Goal: Task Accomplishment & Management: Use online tool/utility

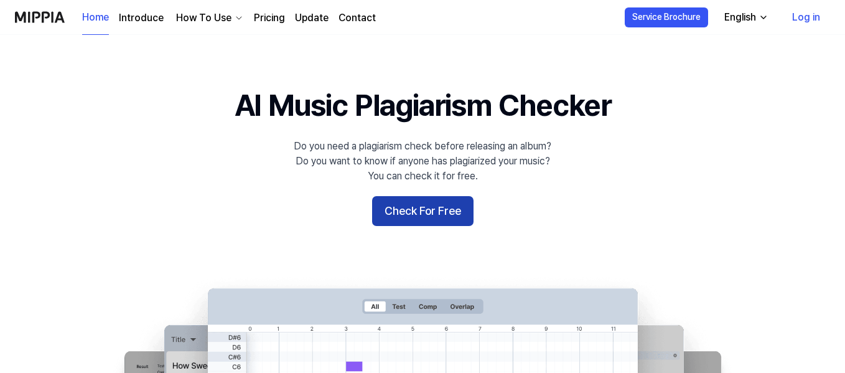
click at [434, 223] on button "Check For Free" at bounding box center [422, 211] width 101 height 30
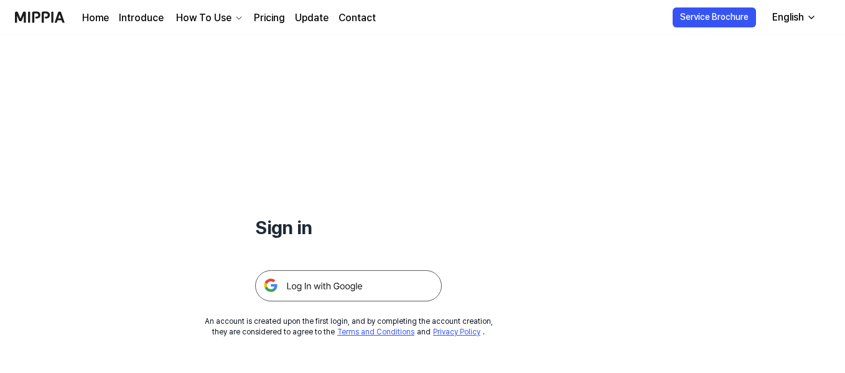
click at [343, 293] on img at bounding box center [348, 285] width 187 height 31
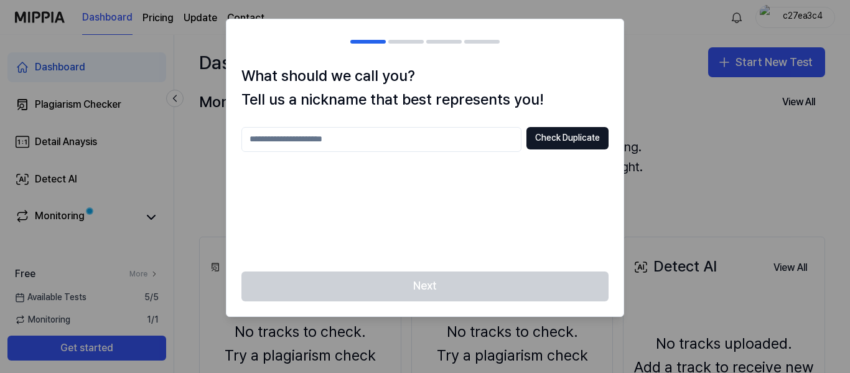
click at [411, 135] on input "text" at bounding box center [381, 139] width 280 height 25
click at [553, 128] on button "Check Duplicate" at bounding box center [567, 138] width 82 height 22
click at [411, 139] on input "****" at bounding box center [381, 139] width 280 height 25
type input "*******"
click at [562, 131] on button "Check Duplicate" at bounding box center [567, 138] width 82 height 22
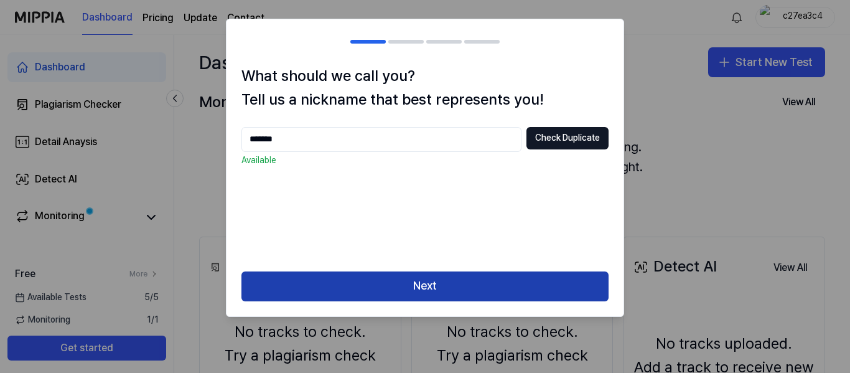
click at [441, 282] on button "Next" at bounding box center [424, 286] width 367 height 30
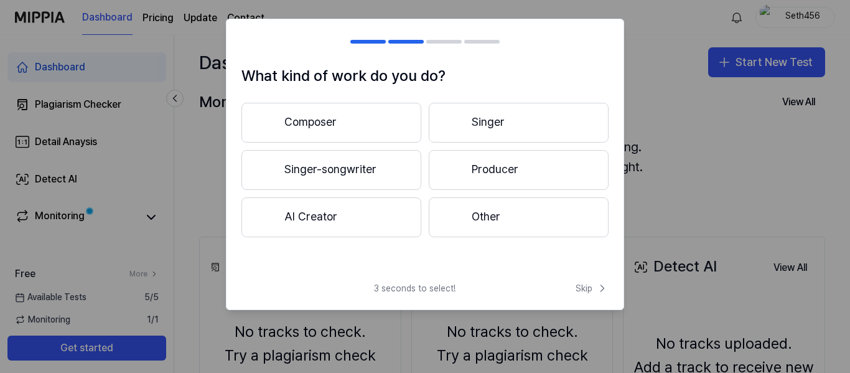
click at [362, 219] on button "AI Creator" at bounding box center [331, 217] width 180 height 40
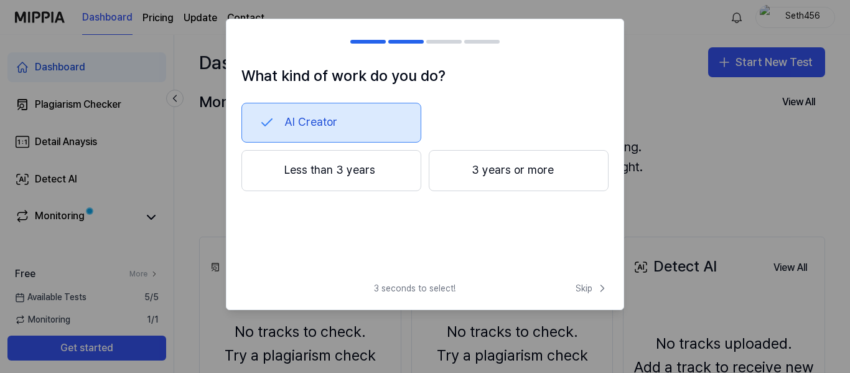
click at [352, 163] on button "Less than 3 years" at bounding box center [331, 170] width 180 height 41
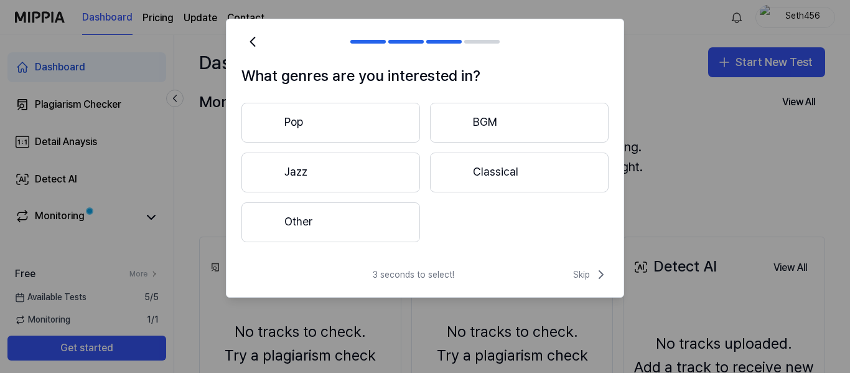
click at [342, 213] on button "Other" at bounding box center [330, 222] width 179 height 40
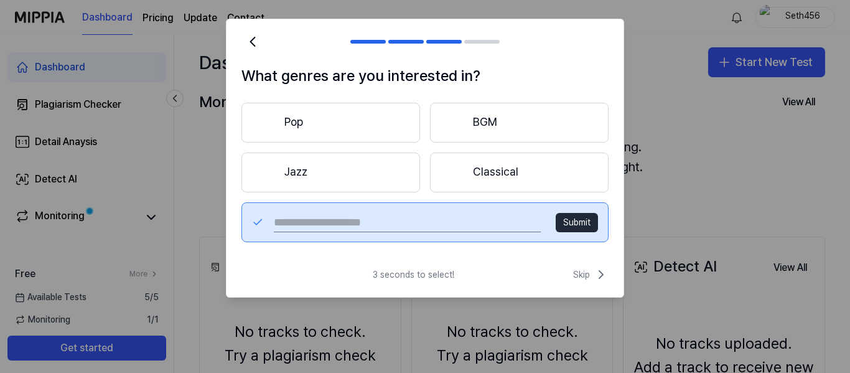
click at [368, 222] on input "text" at bounding box center [407, 222] width 267 height 20
type input "*********"
click at [577, 216] on button "Submit" at bounding box center [577, 223] width 42 height 20
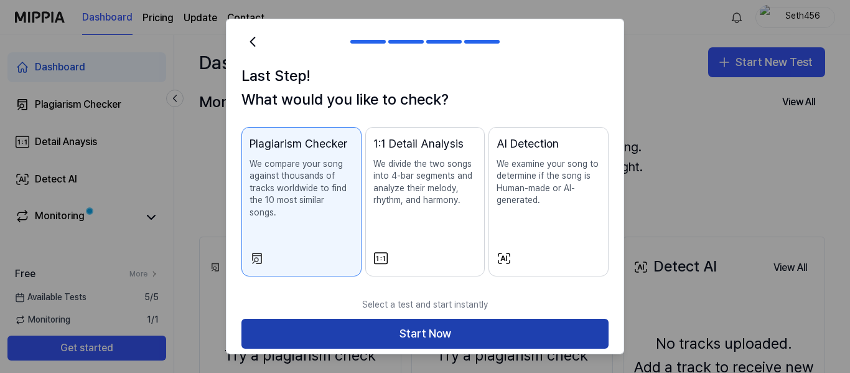
click at [474, 319] on button "Start Now" at bounding box center [424, 334] width 367 height 30
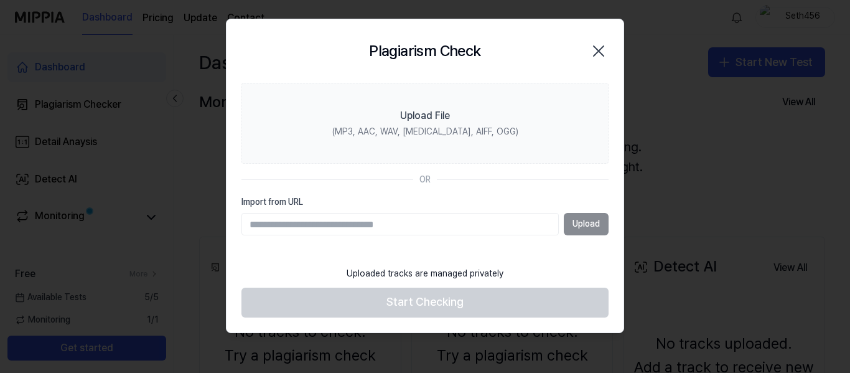
click at [577, 229] on div "Upload" at bounding box center [424, 224] width 367 height 22
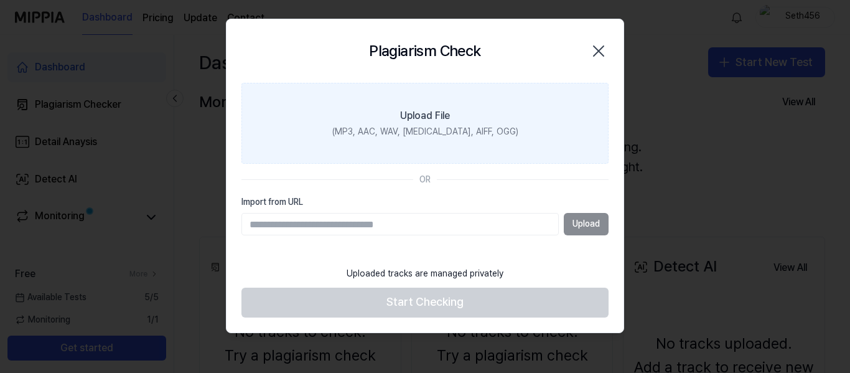
click at [419, 134] on div "(MP3, AAC, WAV, FLAC, AIFF, OGG)" at bounding box center [425, 132] width 186 height 12
click at [0, 0] on input "Upload File (MP3, AAC, WAV, FLAC, AIFF, OGG)" at bounding box center [0, 0] width 0 height 0
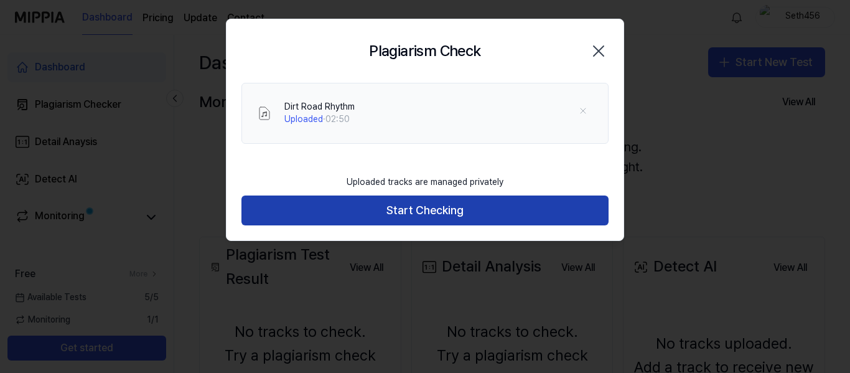
click at [408, 212] on button "Start Checking" at bounding box center [424, 210] width 367 height 30
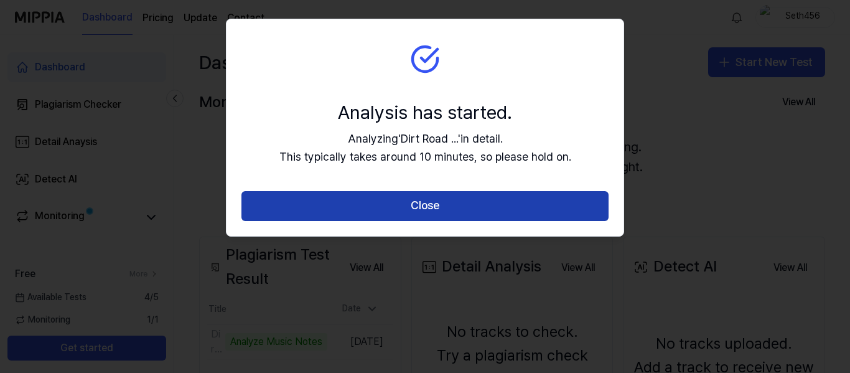
click at [535, 207] on button "Close" at bounding box center [424, 206] width 367 height 30
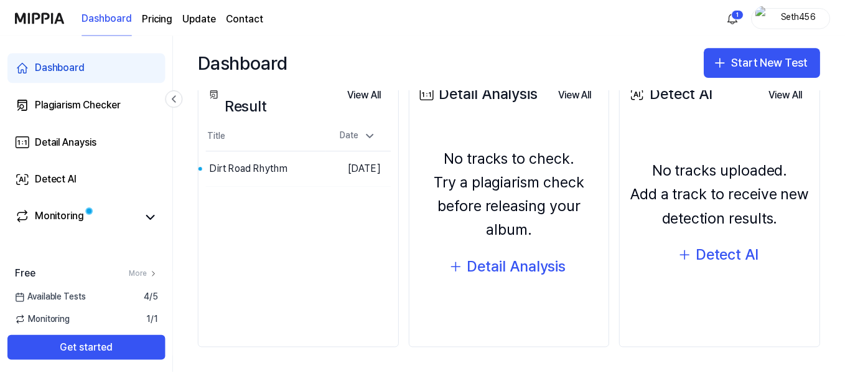
scroll to position [173, 0]
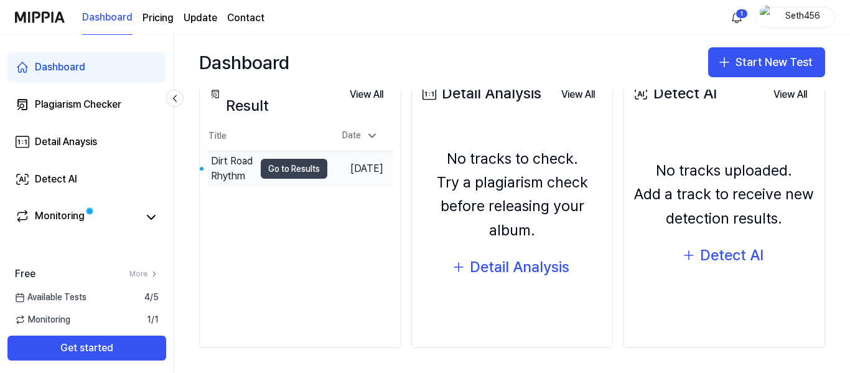
click at [294, 170] on button "Go to Results" at bounding box center [294, 169] width 67 height 20
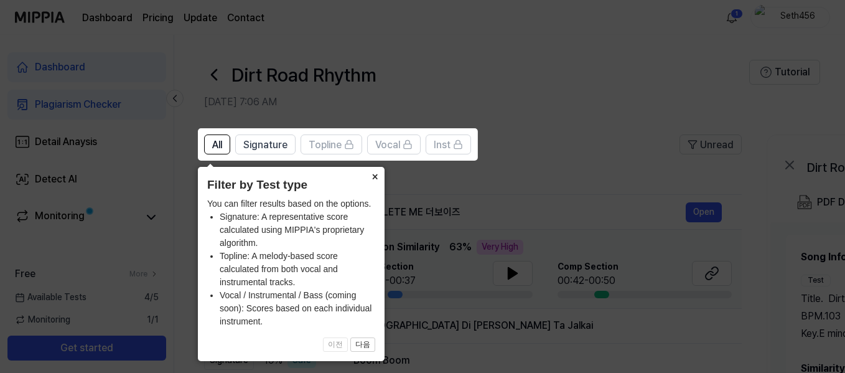
click at [376, 174] on button "×" at bounding box center [375, 175] width 20 height 17
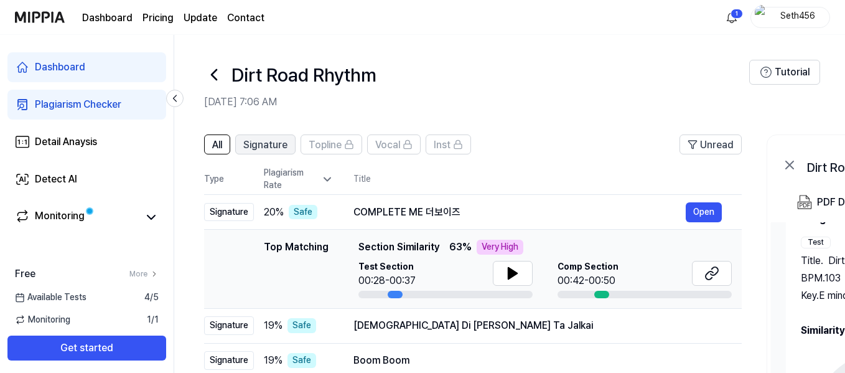
click at [279, 141] on span "Signature" at bounding box center [265, 145] width 44 height 15
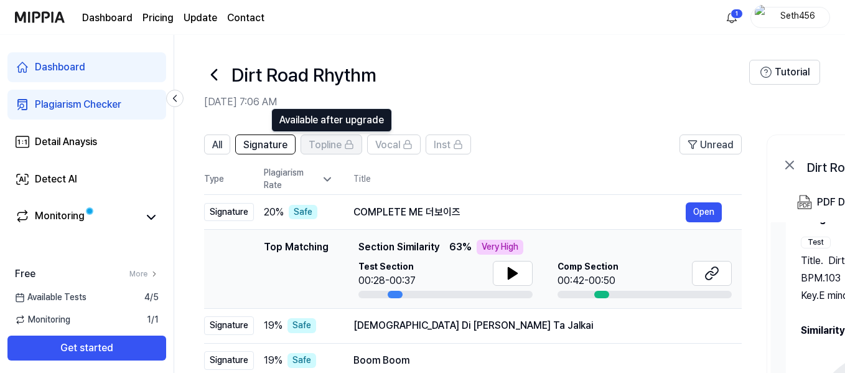
click at [325, 144] on span "Topline" at bounding box center [325, 145] width 33 height 15
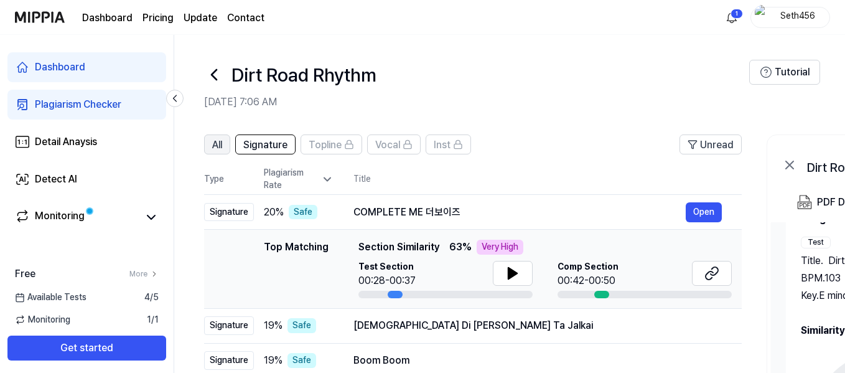
click at [220, 144] on span "All" at bounding box center [217, 145] width 10 height 15
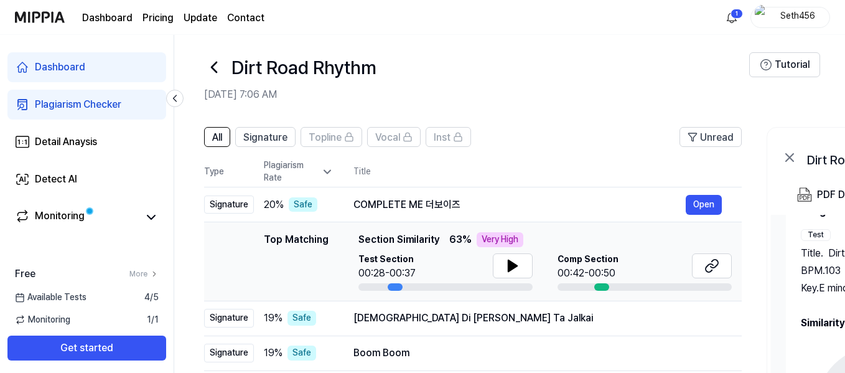
click at [101, 68] on link "Dashboard" at bounding box center [86, 67] width 159 height 30
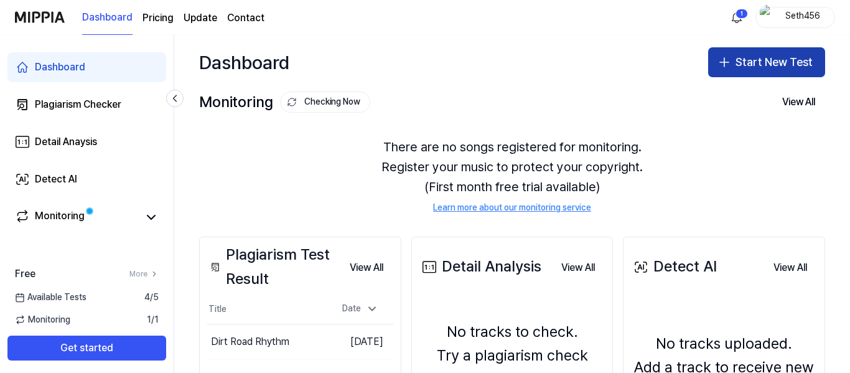
click at [727, 66] on icon "button" at bounding box center [724, 62] width 15 height 15
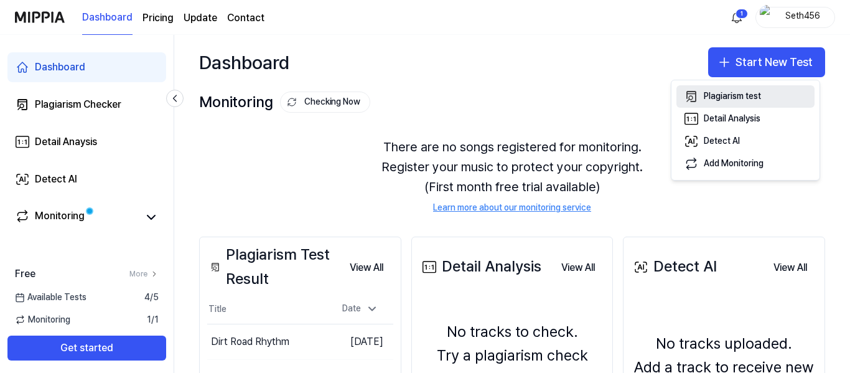
click at [725, 92] on div "Plagiarism test" at bounding box center [732, 96] width 57 height 12
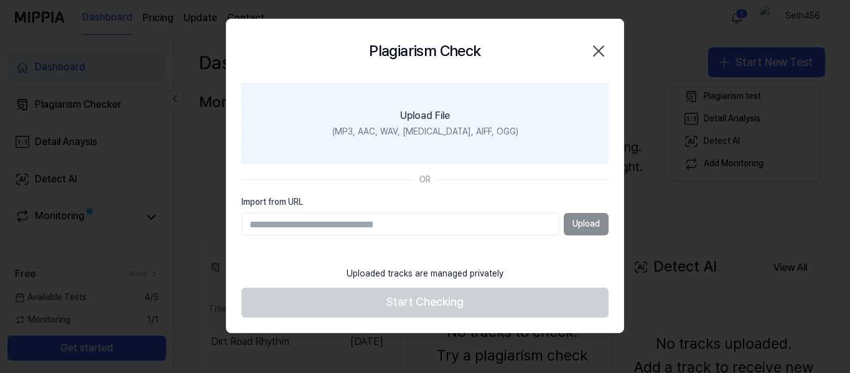
click at [409, 124] on label "Upload File (MP3, AAC, WAV, FLAC, AIFF, OGG)" at bounding box center [424, 123] width 367 height 81
click at [0, 0] on input "Upload File (MP3, AAC, WAV, FLAC, AIFF, OGG)" at bounding box center [0, 0] width 0 height 0
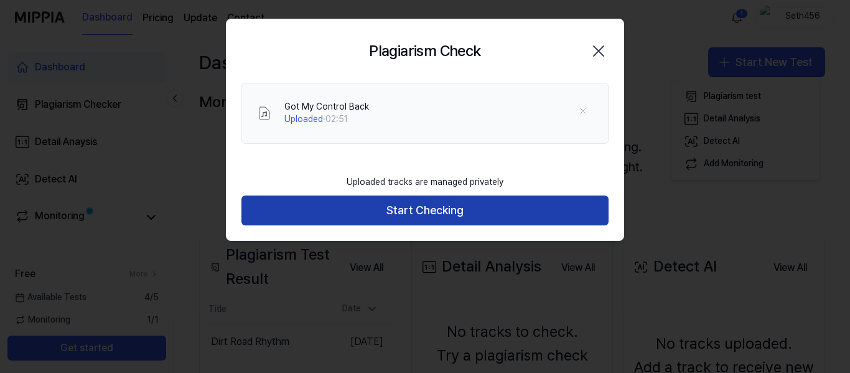
click at [521, 199] on button "Start Checking" at bounding box center [424, 210] width 367 height 30
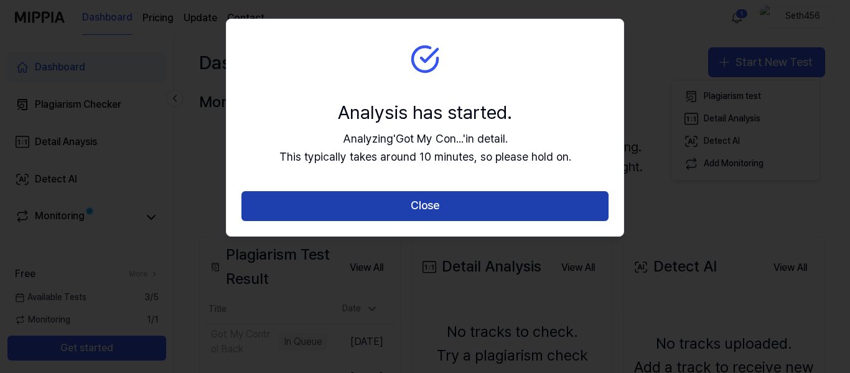
click at [473, 206] on button "Close" at bounding box center [424, 206] width 367 height 30
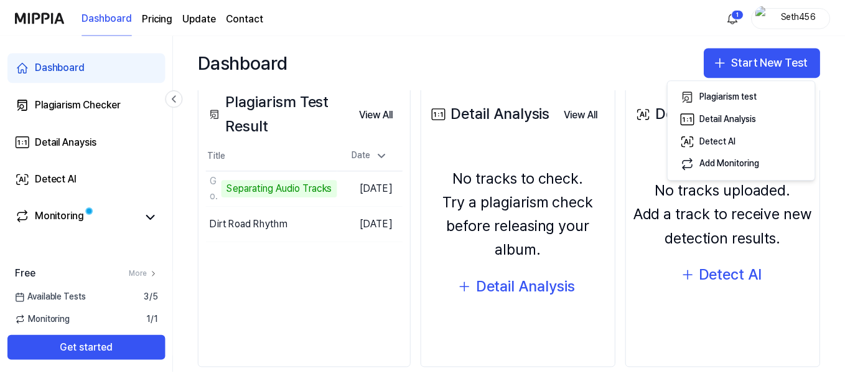
scroll to position [154, 0]
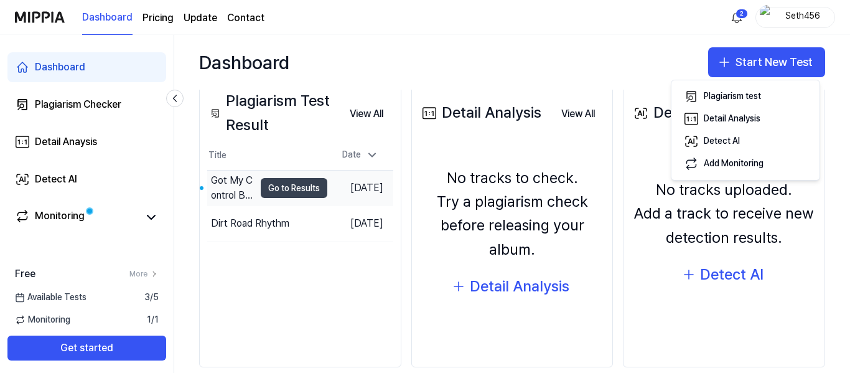
click at [264, 187] on button "Go to Results" at bounding box center [294, 188] width 67 height 20
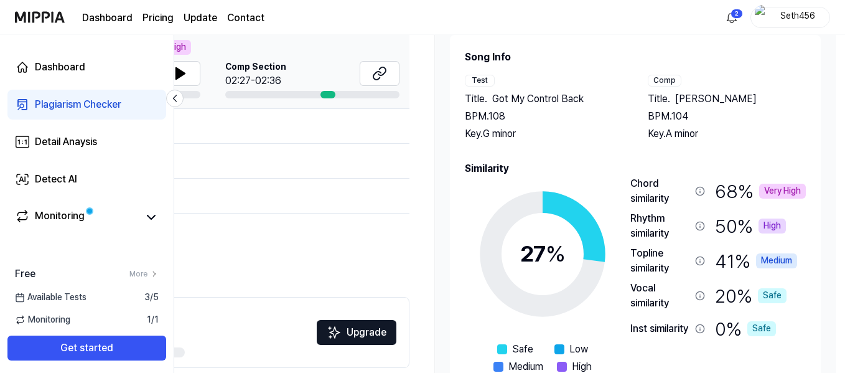
scroll to position [0, 332]
click at [775, 190] on div "Very High" at bounding box center [782, 191] width 47 height 15
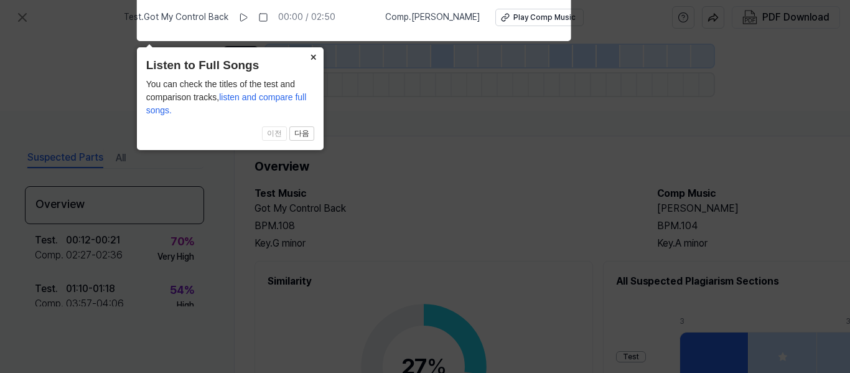
click at [312, 53] on button "×" at bounding box center [314, 55] width 20 height 17
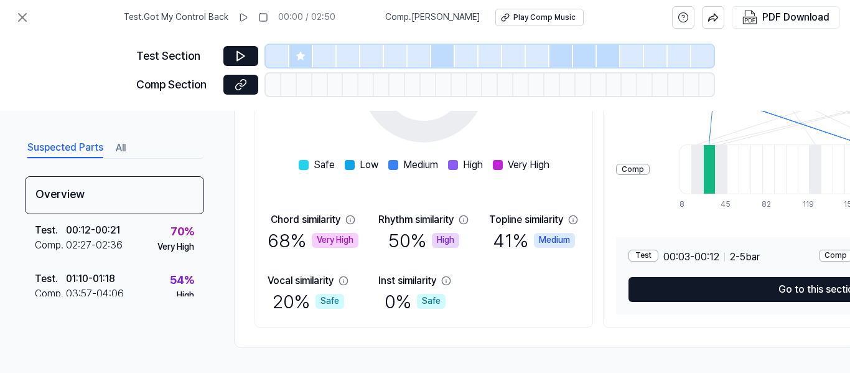
scroll to position [289, 0]
